Goal: Communication & Community: Answer question/provide support

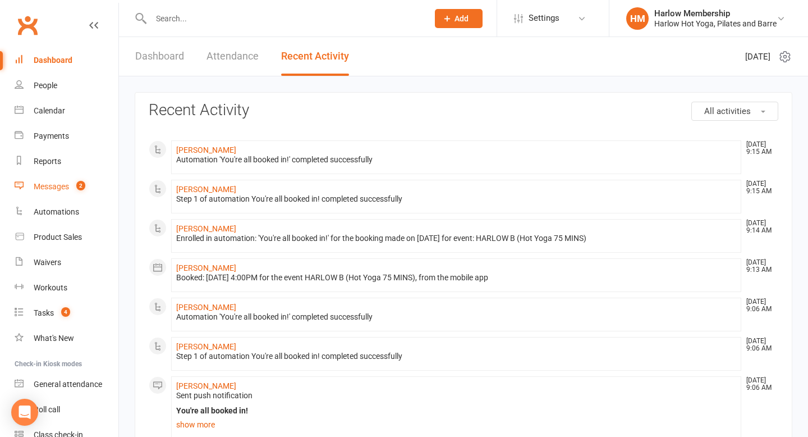
click at [66, 185] on div "Messages" at bounding box center [51, 186] width 35 height 9
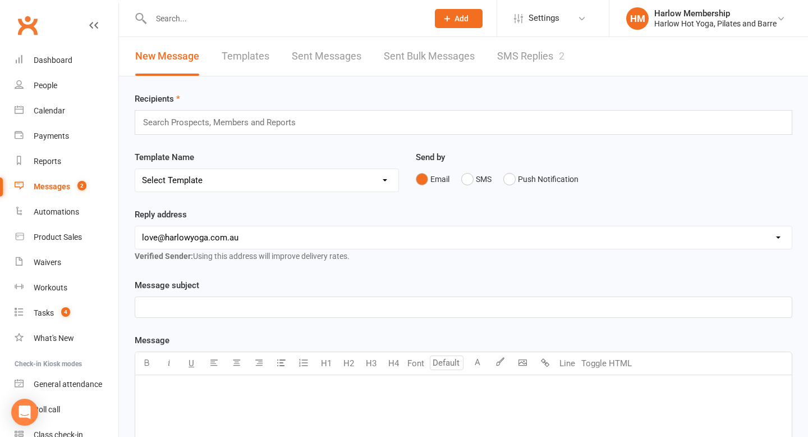
click at [552, 52] on link "SMS Replies 2" at bounding box center [530, 56] width 67 height 39
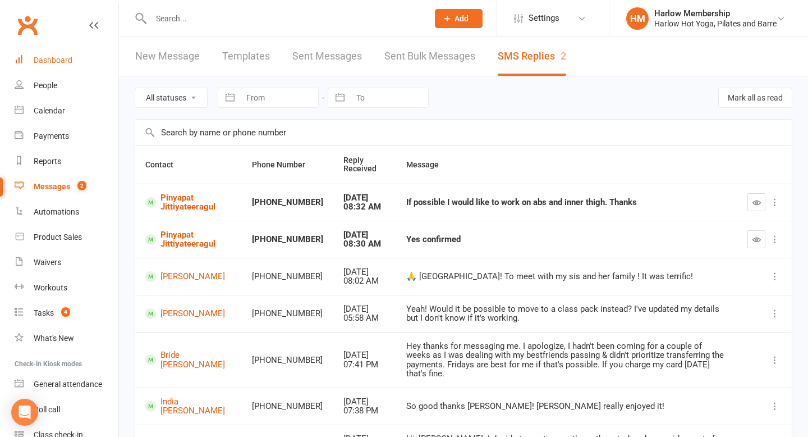
click at [79, 48] on link "Dashboard" at bounding box center [67, 60] width 104 height 25
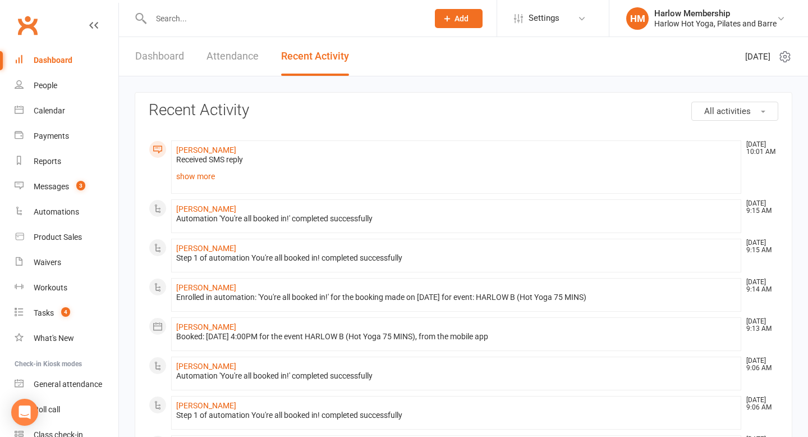
click at [176, 19] on input "text" at bounding box center [284, 19] width 273 height 16
paste input "[PERSON_NAME]"
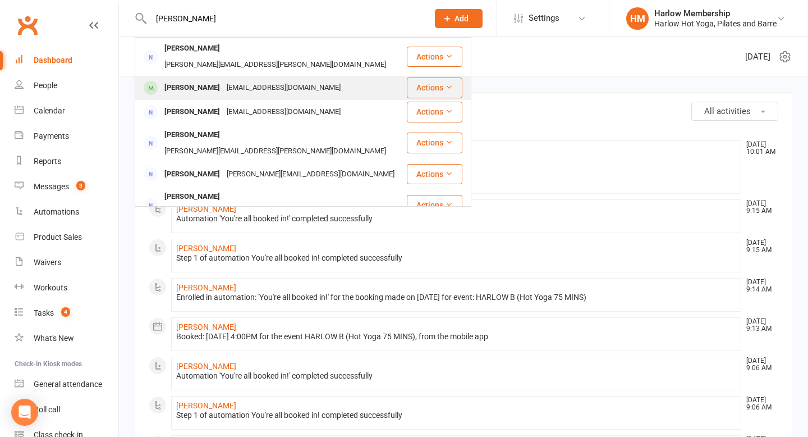
type input "Annie Cox"
click at [221, 83] on div "Annie Langston-Cox A.langstoncox@gmail.com" at bounding box center [271, 87] width 270 height 23
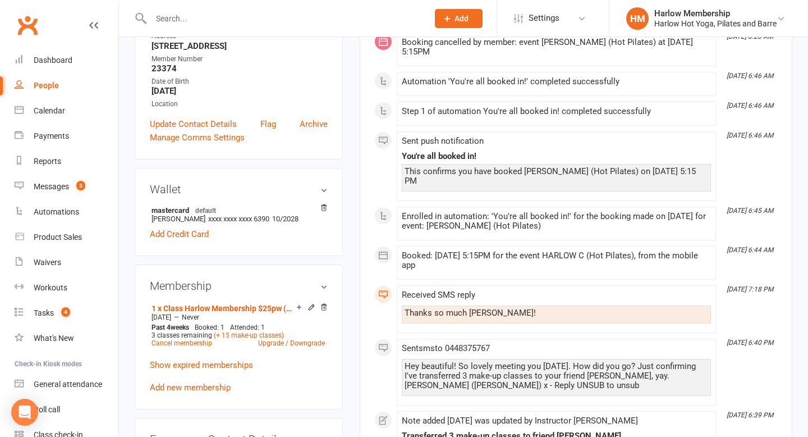
scroll to position [212, 0]
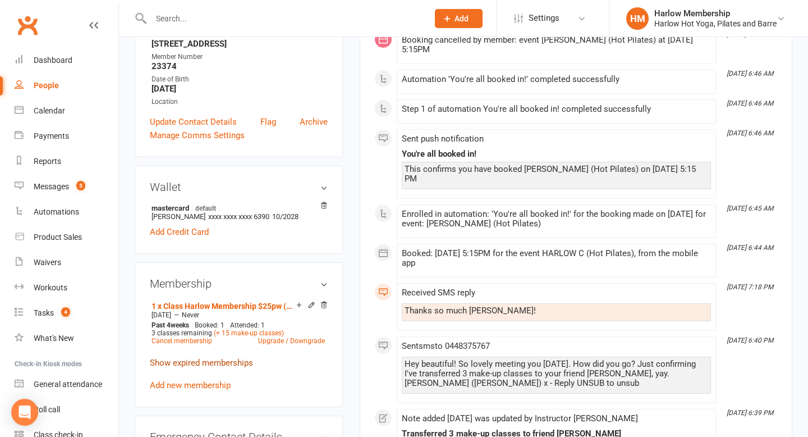
click at [226, 358] on link "Show expired memberships" at bounding box center [201, 363] width 103 height 10
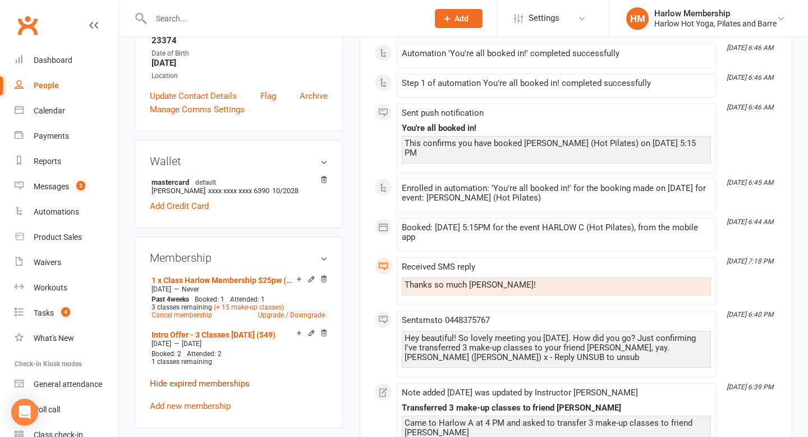
scroll to position [240, 0]
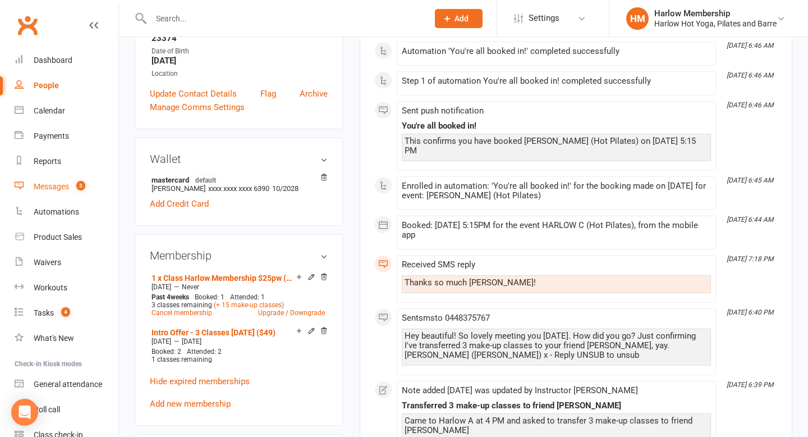
click at [44, 186] on div "Messages" at bounding box center [51, 186] width 35 height 9
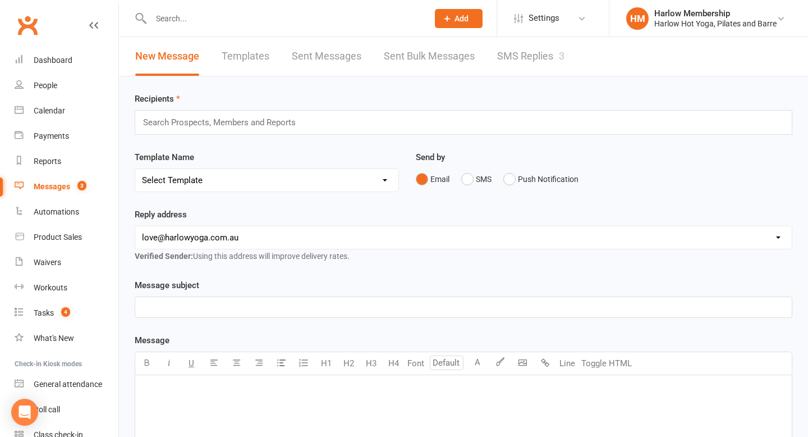
click at [533, 57] on link "SMS Replies 3" at bounding box center [530, 56] width 67 height 39
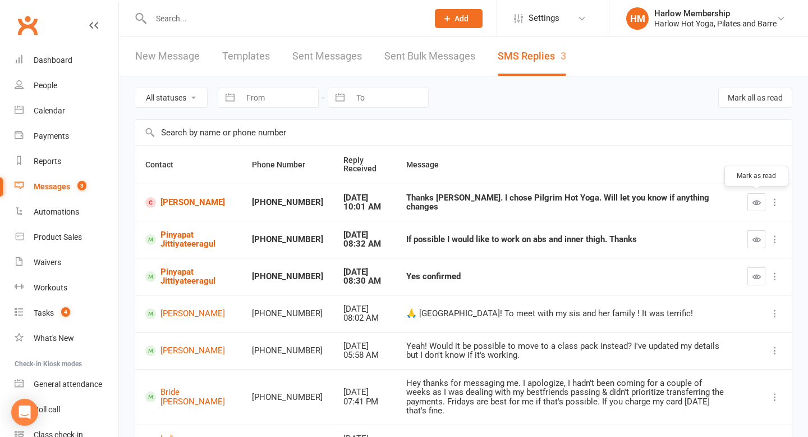
click at [758, 205] on icon "button" at bounding box center [757, 202] width 8 height 8
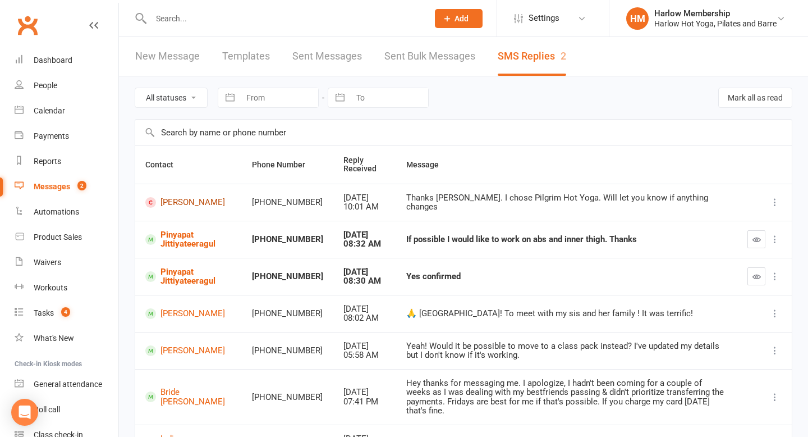
click at [196, 202] on link "Joey Zhang" at bounding box center [188, 202] width 86 height 11
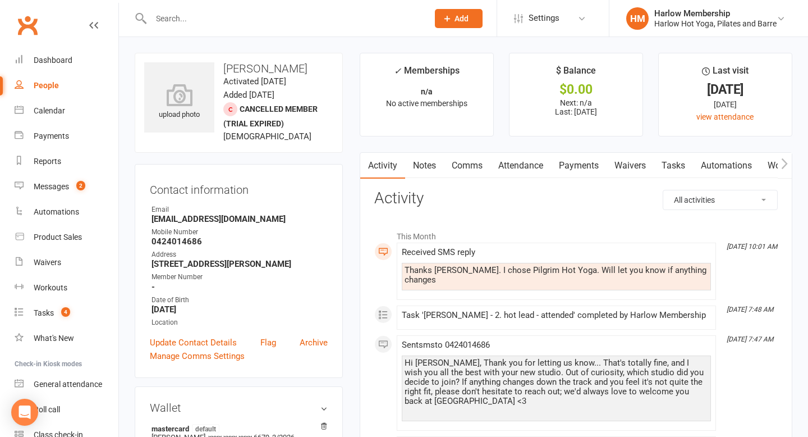
click at [466, 168] on link "Comms" at bounding box center [467, 166] width 47 height 26
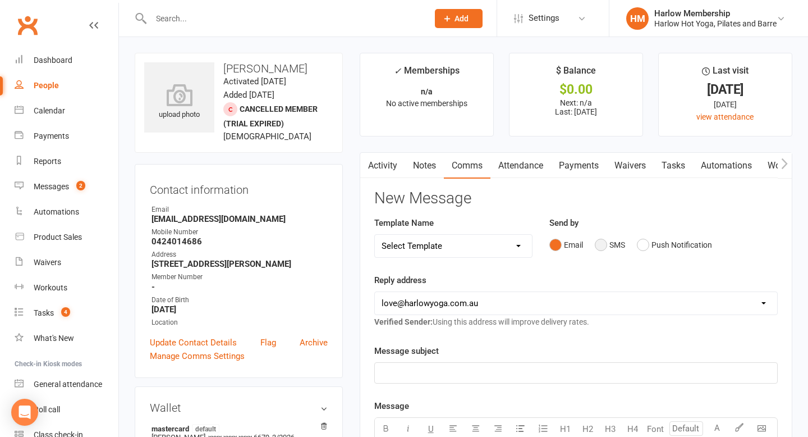
click at [607, 245] on button "SMS" at bounding box center [610, 244] width 30 height 21
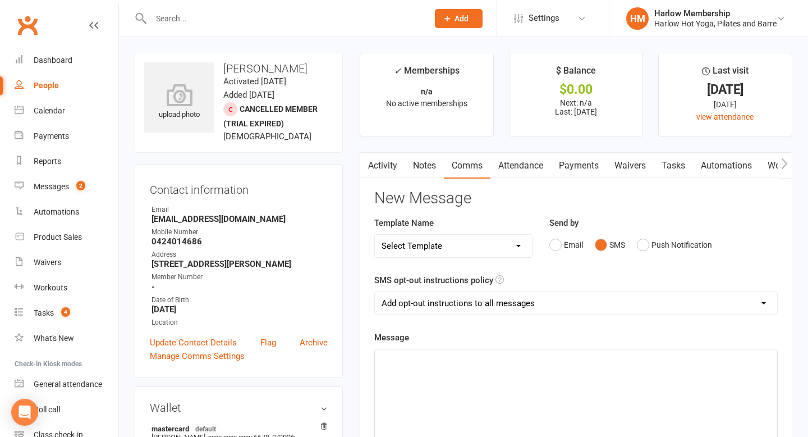
click at [503, 304] on select "Add opt-out instructions to all messages Add opt-out instructions for messages …" at bounding box center [576, 303] width 402 height 22
select select "2"
click at [375, 292] on select "Add opt-out instructions to all messages Add opt-out instructions for messages …" at bounding box center [576, 303] width 402 height 22
click at [467, 368] on div "﻿" at bounding box center [576, 433] width 402 height 168
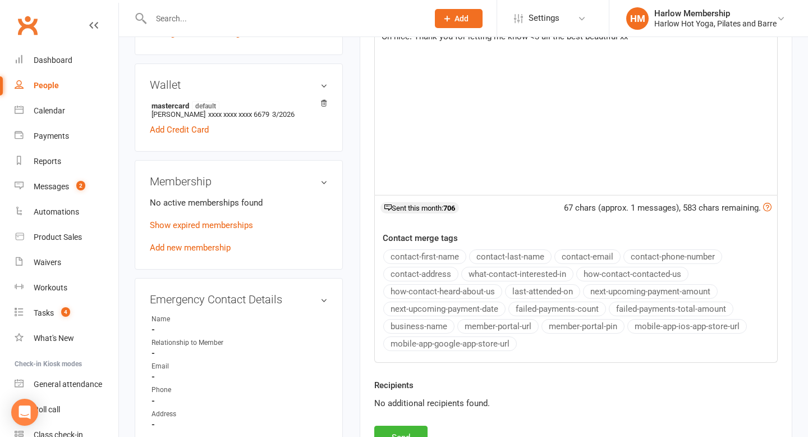
scroll to position [333, 0]
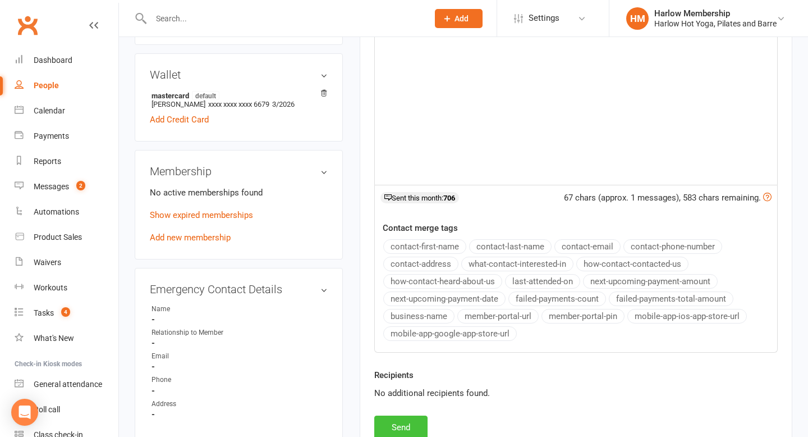
click at [402, 420] on button "Send" at bounding box center [400, 427] width 53 height 24
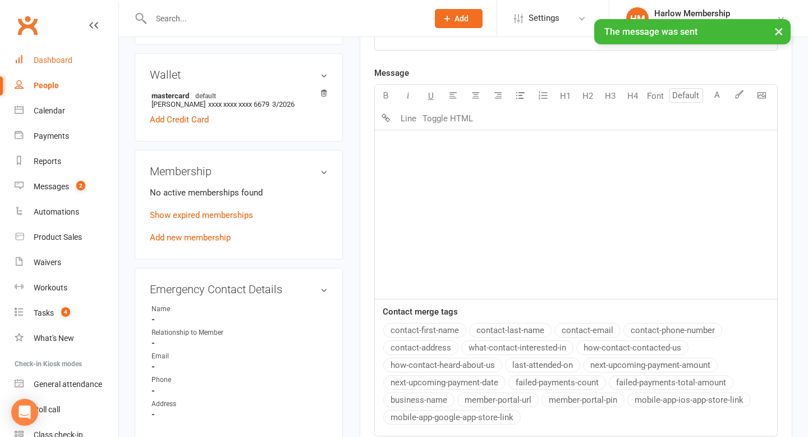
click at [53, 57] on div "Dashboard" at bounding box center [53, 60] width 39 height 9
